Goal: Browse casually

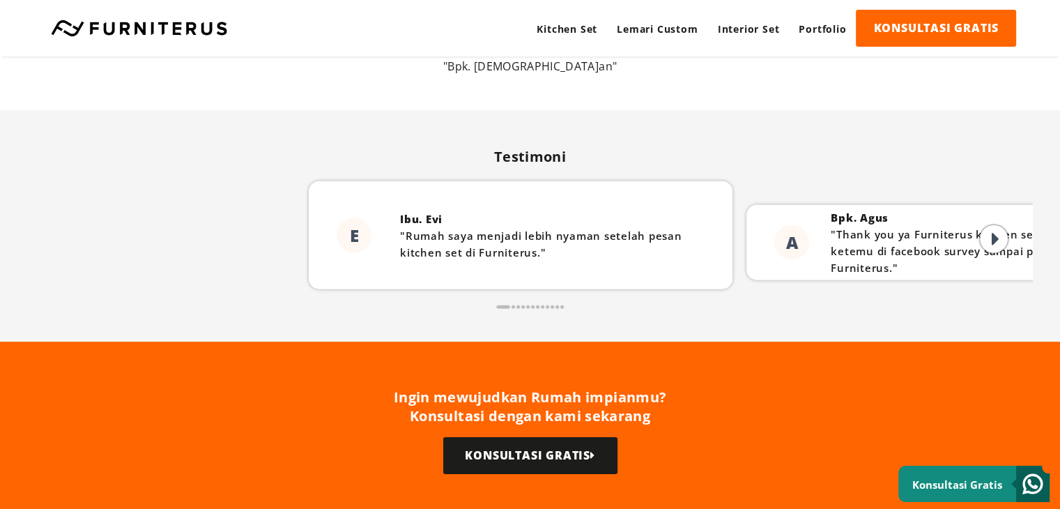
scroll to position [3414, 0]
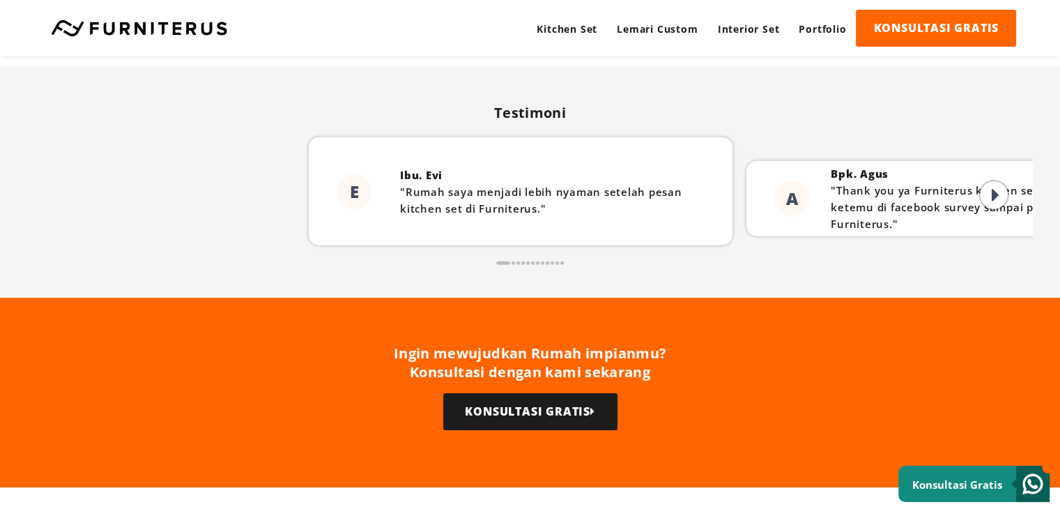
click at [998, 194] on icon at bounding box center [996, 195] width 8 height 21
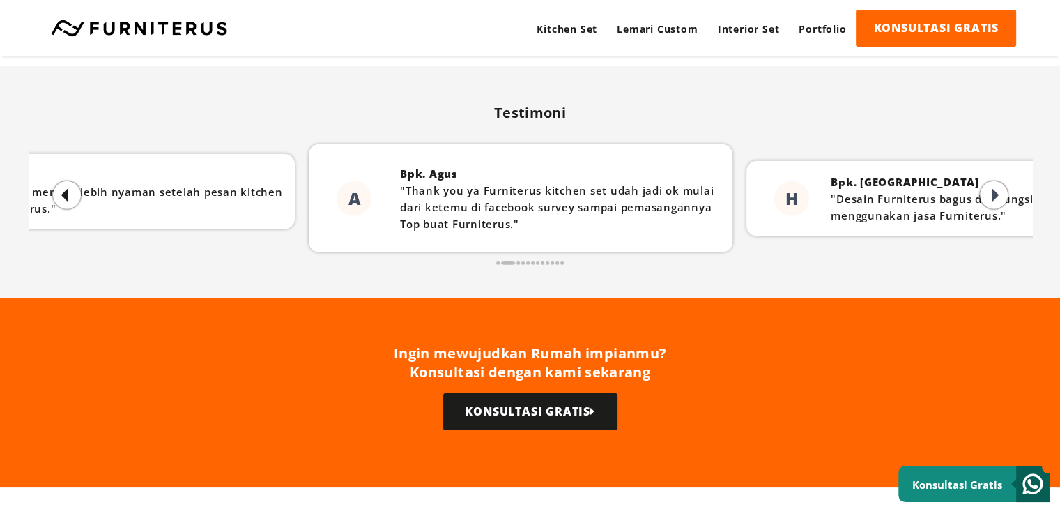
click at [998, 194] on icon at bounding box center [996, 195] width 8 height 21
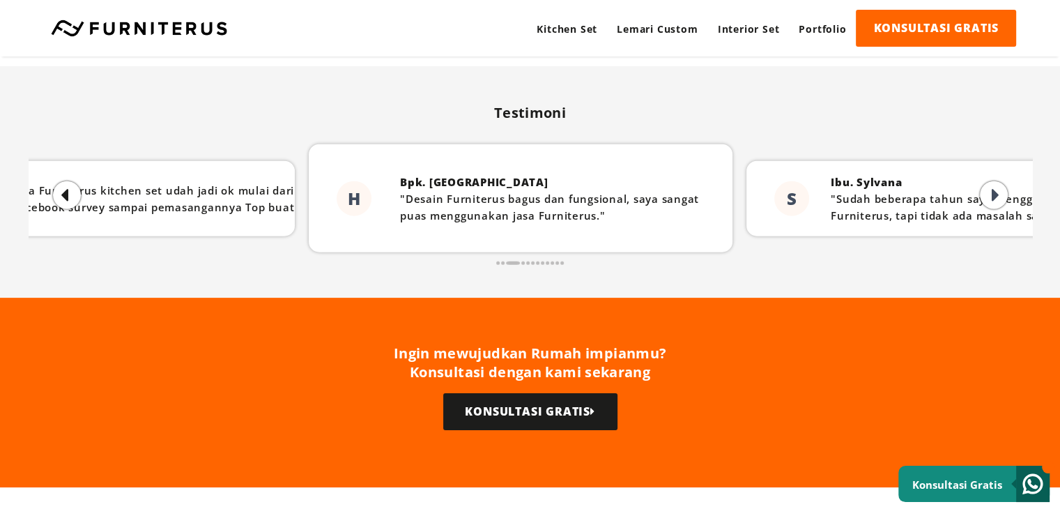
click at [998, 194] on icon at bounding box center [996, 195] width 8 height 21
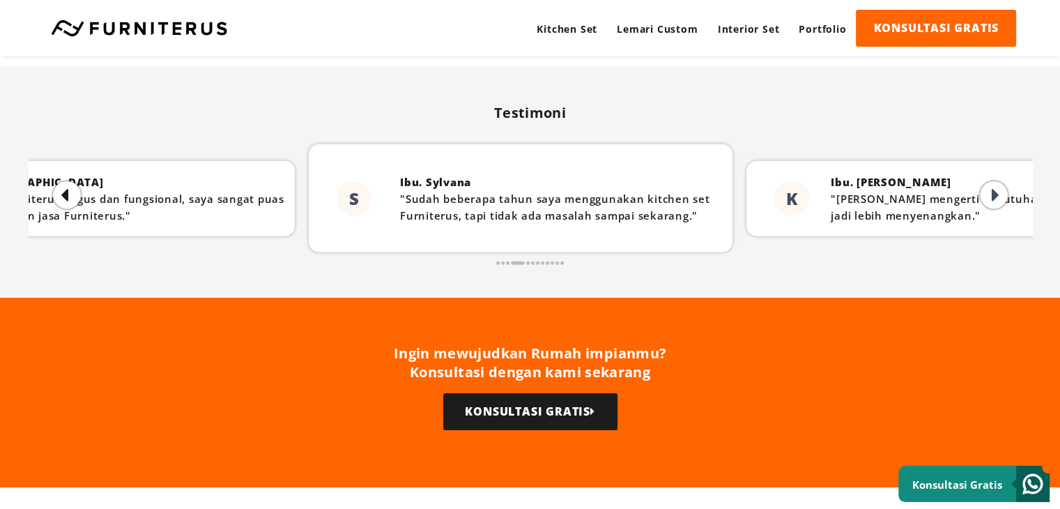
click at [998, 194] on icon at bounding box center [996, 195] width 8 height 21
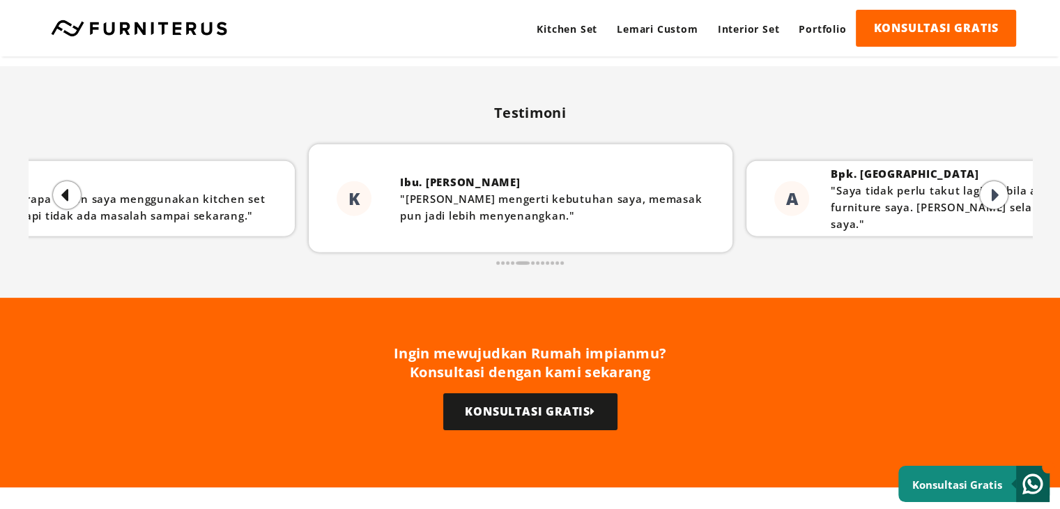
click at [998, 194] on icon at bounding box center [996, 195] width 8 height 21
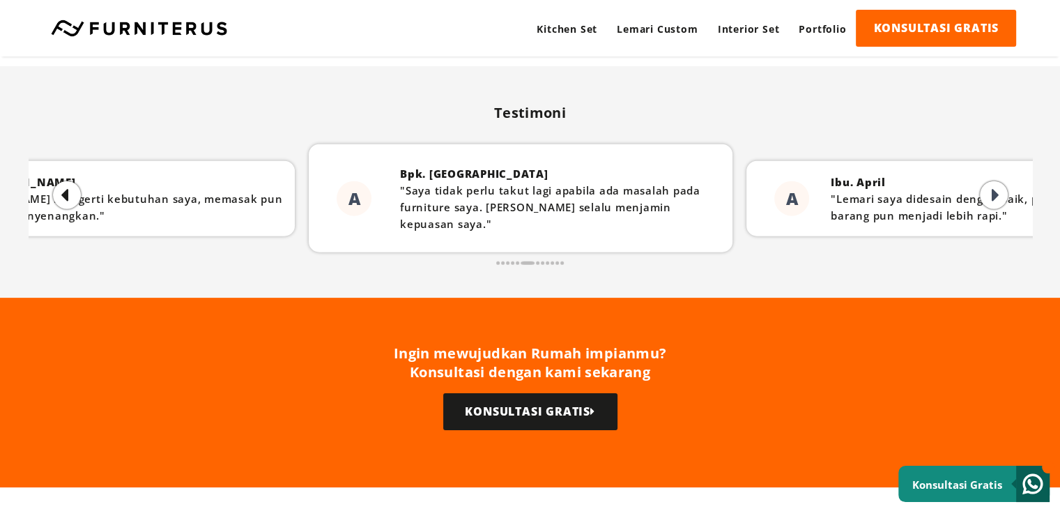
click at [67, 192] on icon at bounding box center [65, 195] width 8 height 21
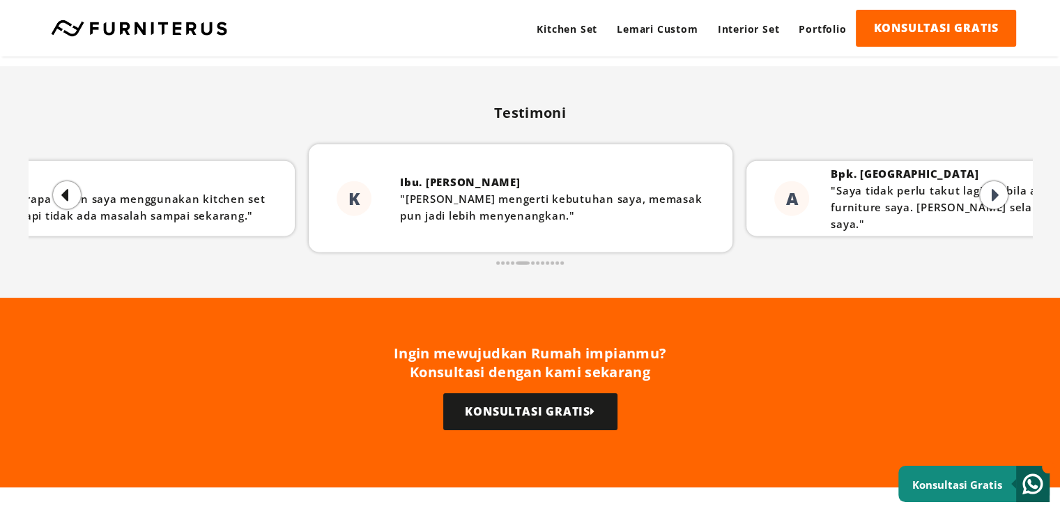
click at [67, 192] on icon at bounding box center [65, 195] width 8 height 21
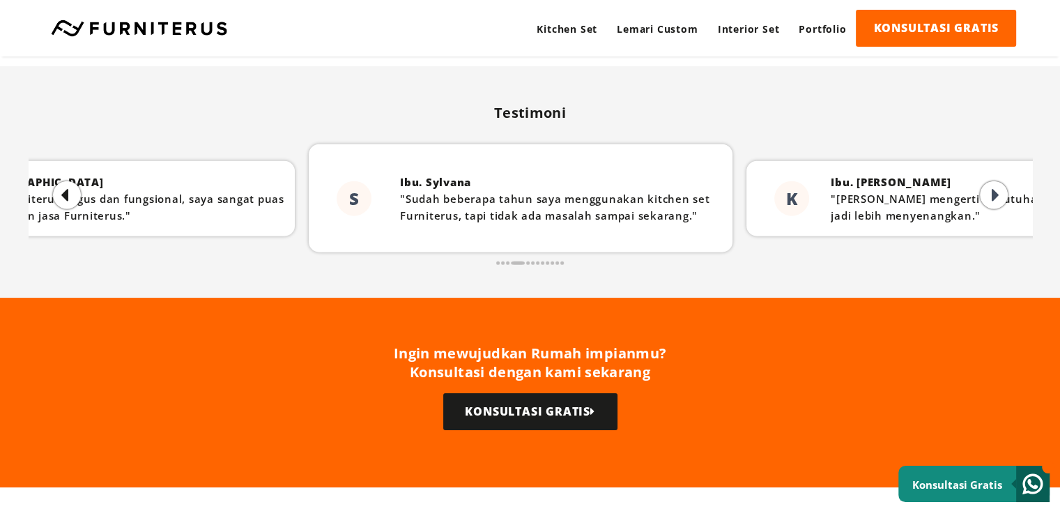
click at [67, 192] on icon at bounding box center [65, 195] width 8 height 21
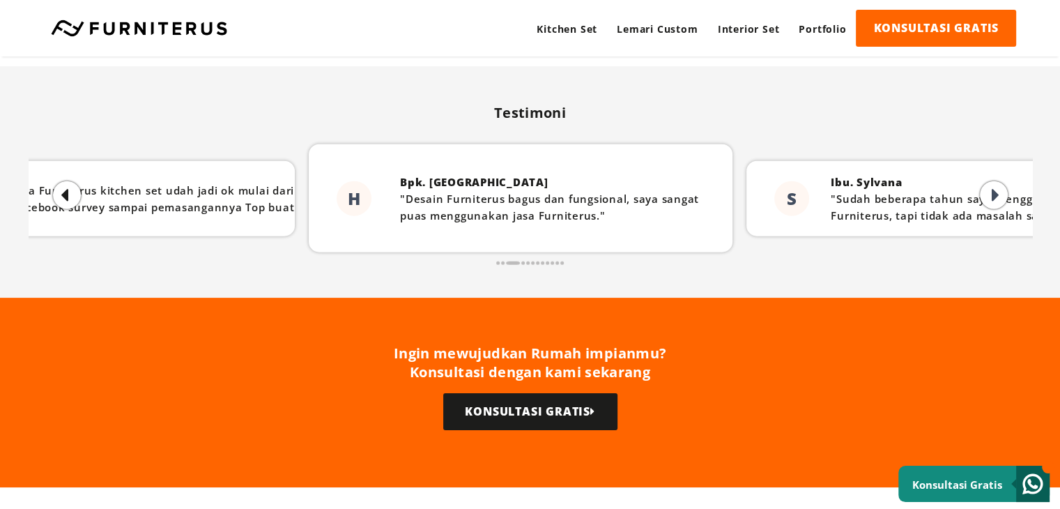
click at [67, 192] on icon at bounding box center [65, 195] width 8 height 21
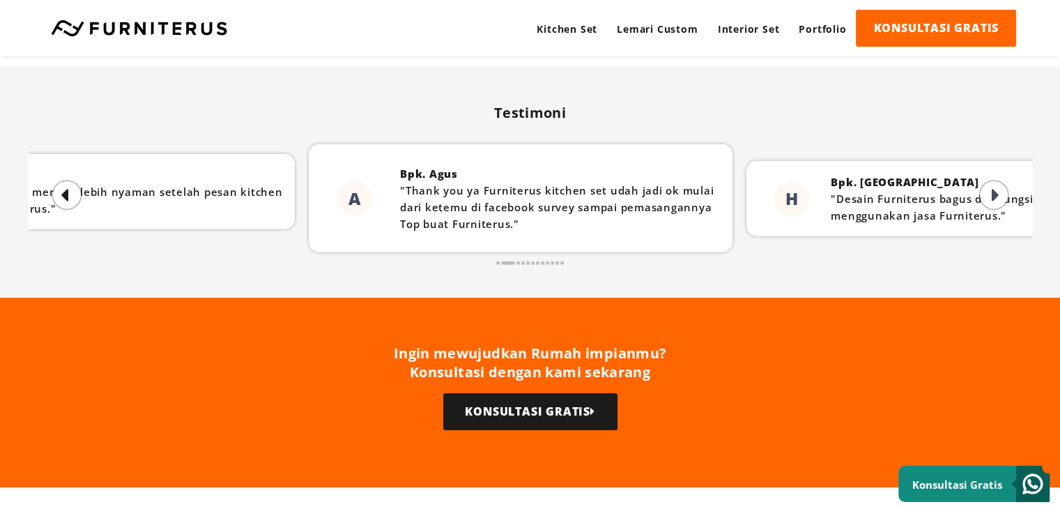
click at [544, 214] on p ""Thank you ya Furniterus kitchen set udah jadi ok mulai dari ketemu di facebook…" at bounding box center [562, 207] width 325 height 50
click at [408, 221] on p ""Thank you ya Furniterus kitchen set udah jadi ok mulai dari ketemu di facebook…" at bounding box center [565, 207] width 325 height 50
click at [512, 233] on div "Bpk. Agus "Thank you ya Furniterus kitchen set udah jadi ok mulai dari ketemu d…" at bounding box center [562, 198] width 339 height 81
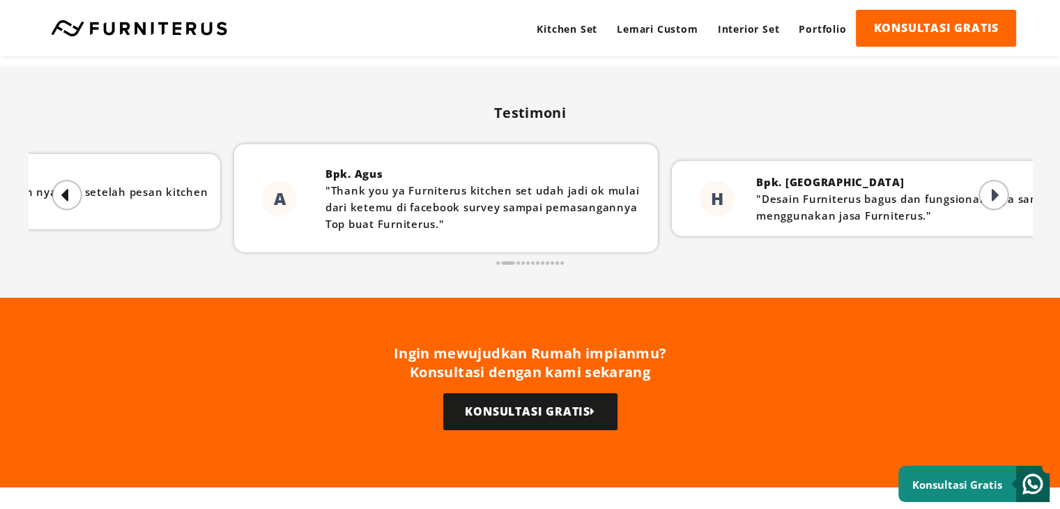
click at [432, 200] on p ""Thank you ya Furniterus kitchen set udah jadi ok mulai dari ketemu di facebook…" at bounding box center [487, 207] width 325 height 50
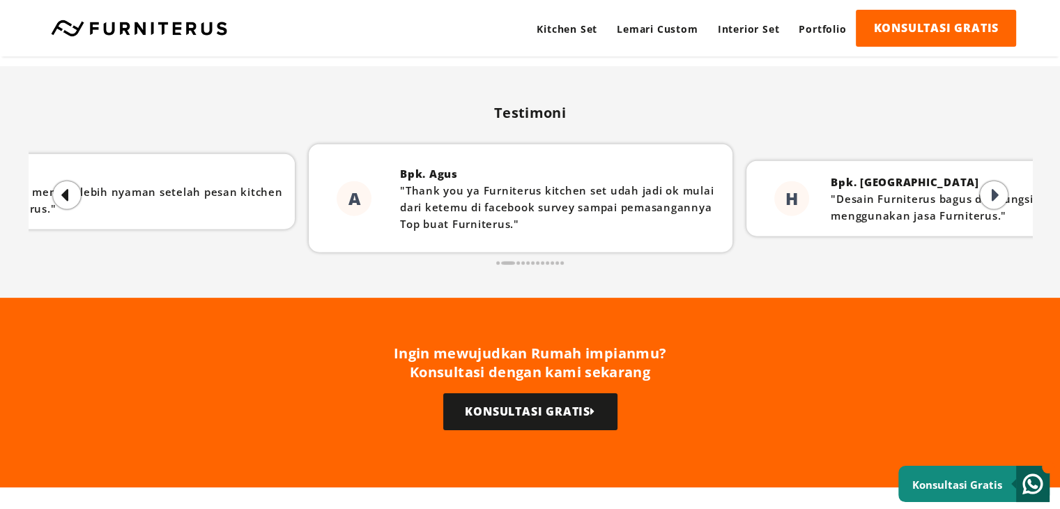
click at [984, 186] on div at bounding box center [994, 195] width 28 height 28
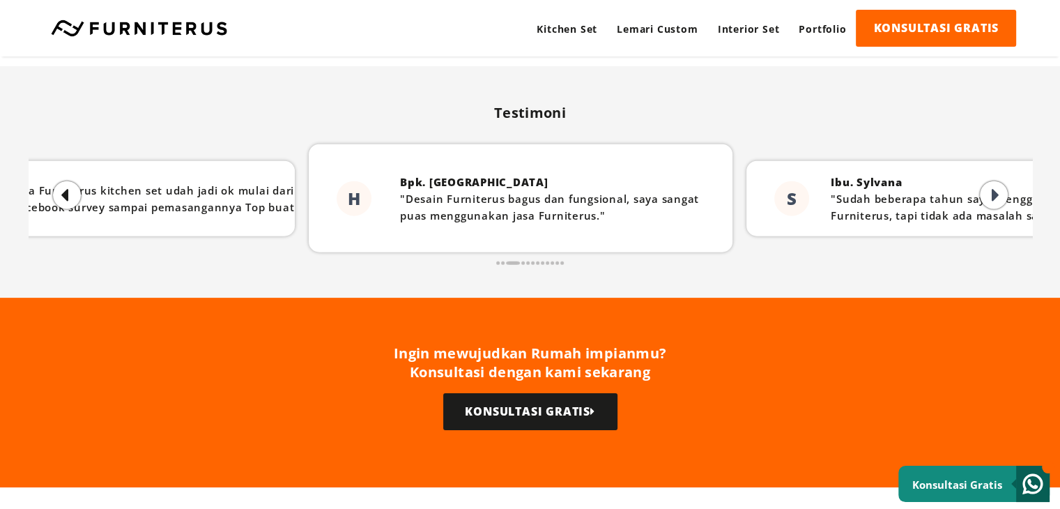
click at [987, 186] on div at bounding box center [994, 195] width 28 height 28
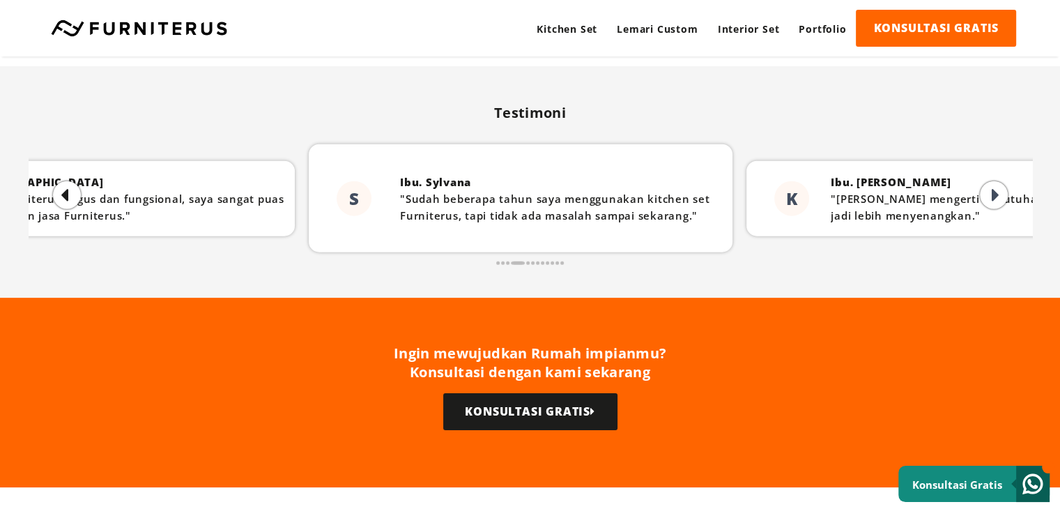
click at [987, 186] on div at bounding box center [994, 195] width 28 height 28
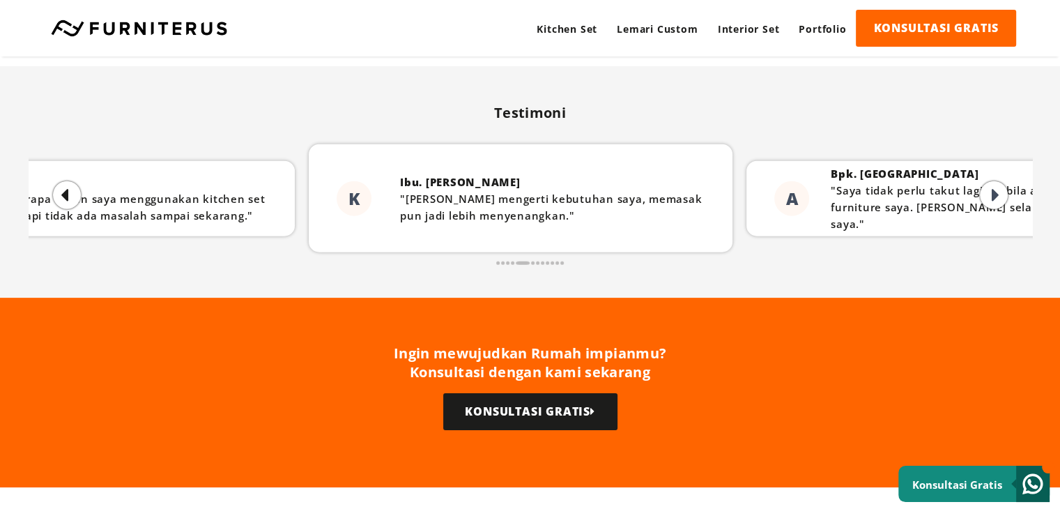
click at [987, 186] on div at bounding box center [994, 195] width 28 height 28
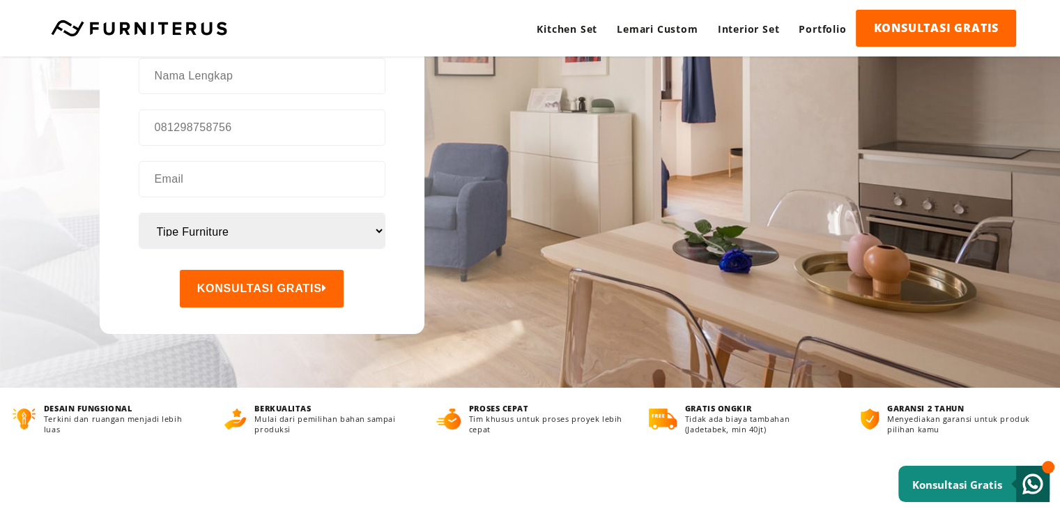
scroll to position [0, 0]
